Goal: Task Accomplishment & Management: Manage account settings

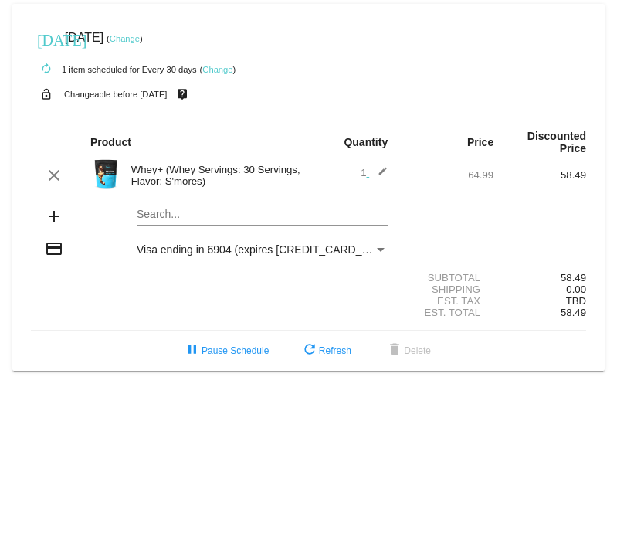
click at [384, 171] on mat-icon "edit" at bounding box center [378, 175] width 19 height 19
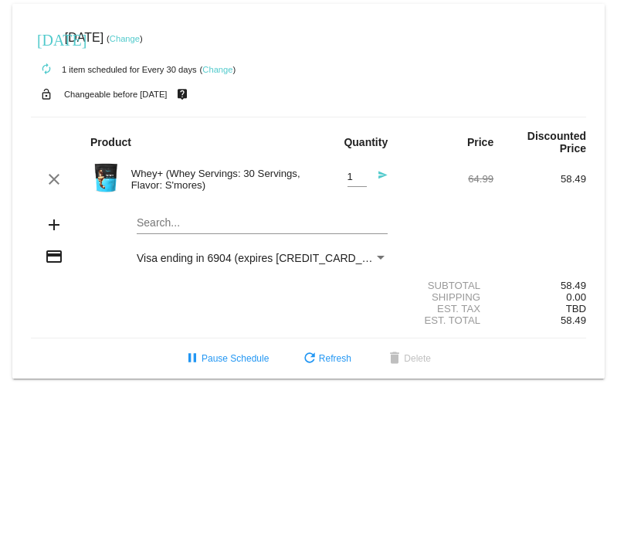
click at [53, 229] on mat-icon "add" at bounding box center [54, 225] width 19 height 19
click at [167, 221] on mat-card "[DATE] [DATE] ( Change ) autorenew 1 item scheduled for Every 30 days ( Change …" at bounding box center [308, 191] width 593 height 375
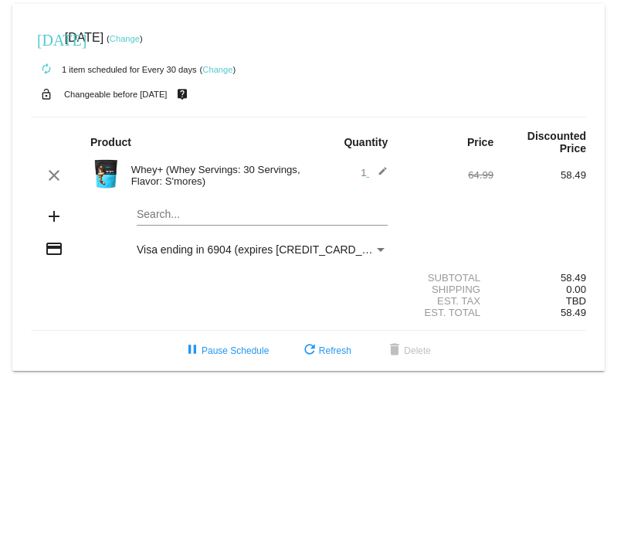
click at [165, 209] on mat-card "[DATE] [DATE] ( Change ) autorenew 1 item scheduled for Every 30 days ( Change …" at bounding box center [308, 187] width 593 height 367
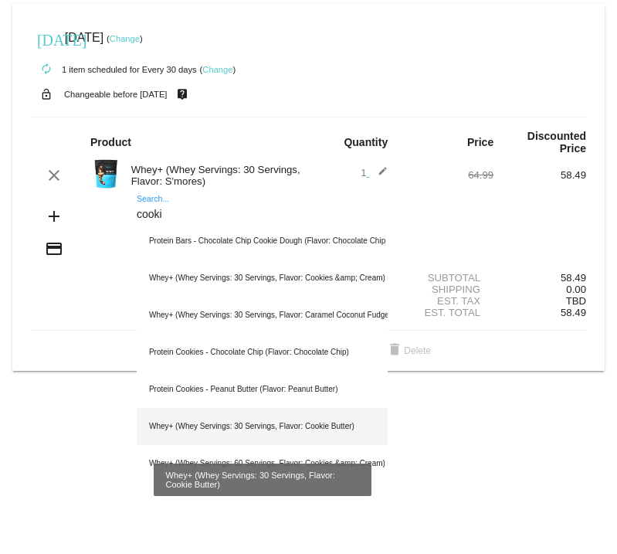
type input "cooki"
click at [196, 414] on div "Whey+ (Whey Servings: 30 Servings, Flavor: Cookie Butter)" at bounding box center [262, 426] width 251 height 37
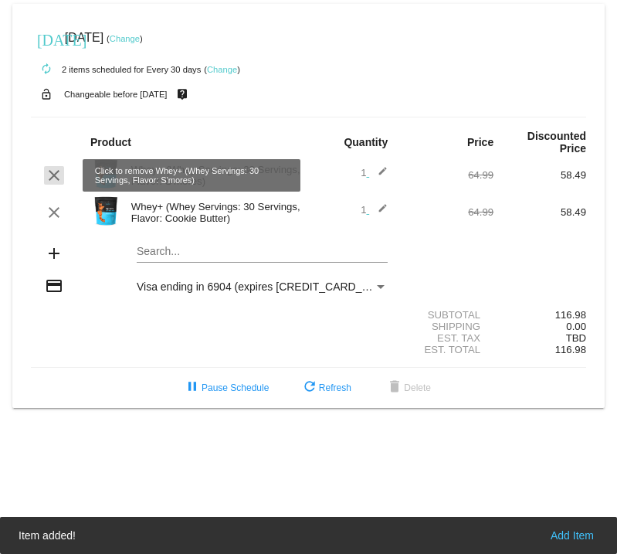
click at [51, 174] on mat-icon "clear" at bounding box center [54, 175] width 19 height 19
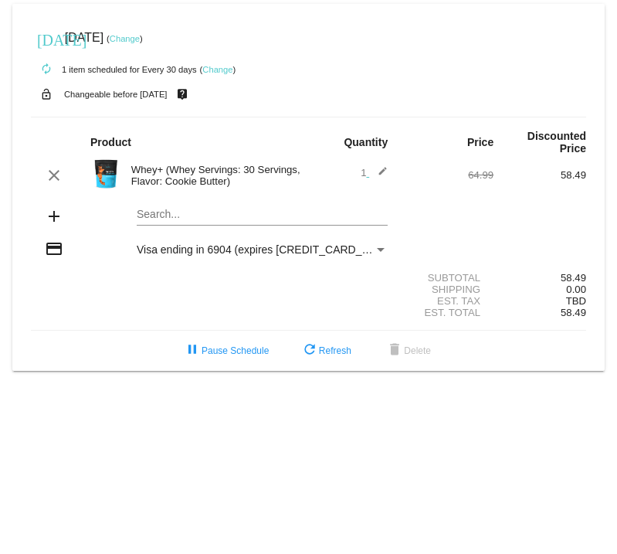
click at [140, 41] on link "Change" at bounding box center [125, 38] width 30 height 9
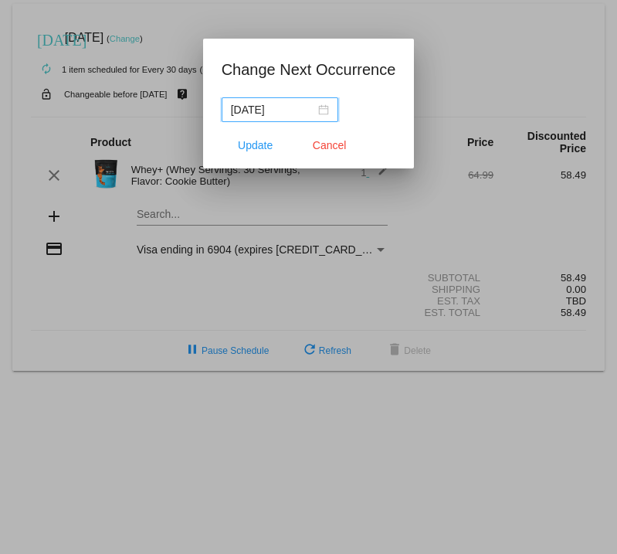
click at [321, 109] on div "2025-09-23" at bounding box center [280, 109] width 98 height 17
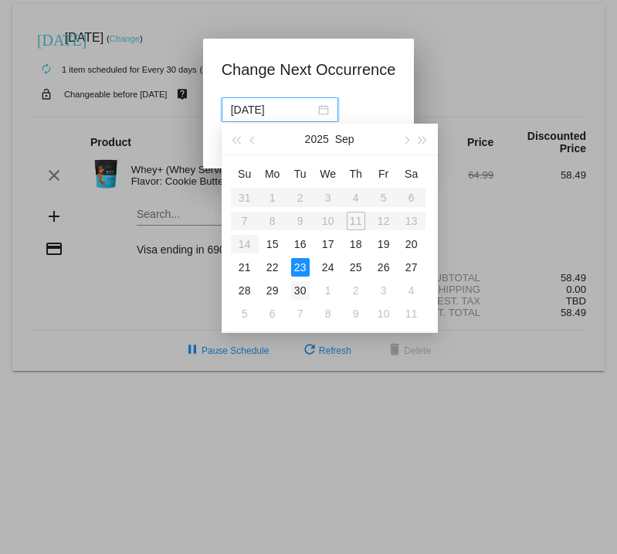
click at [298, 288] on div "30" at bounding box center [300, 290] width 19 height 19
type input "2025-09-30"
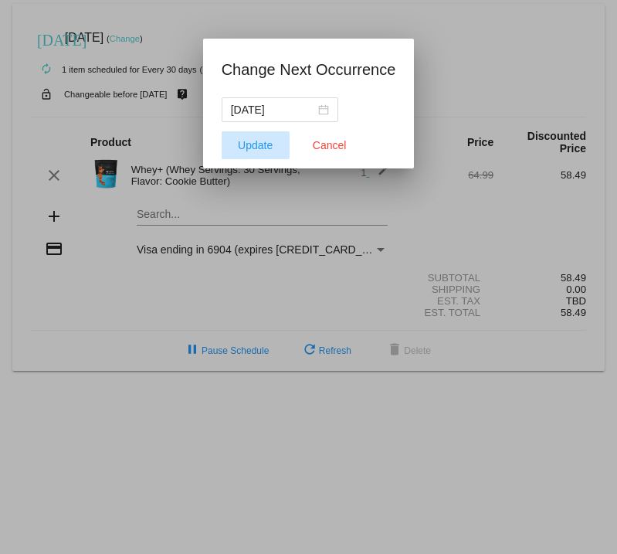
click at [246, 145] on span "Update" at bounding box center [255, 145] width 35 height 12
